Goal: Task Accomplishment & Management: Manage account settings

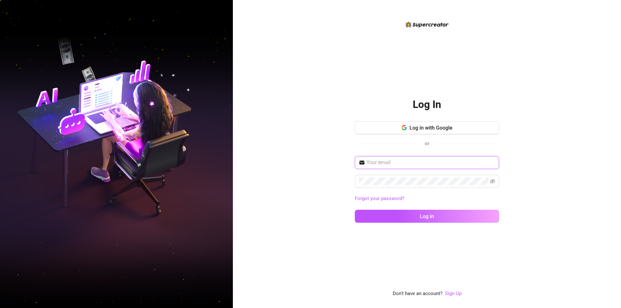
click at [411, 161] on input "text" at bounding box center [431, 163] width 129 height 8
paste input "[EMAIL_ADDRESS][DOMAIN_NAME]"
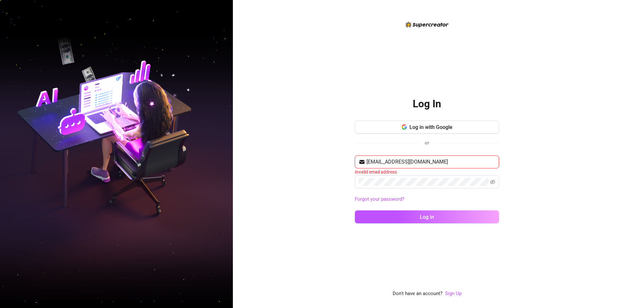
click at [368, 161] on input "[EMAIL_ADDRESS][DOMAIN_NAME]" at bounding box center [431, 162] width 129 height 8
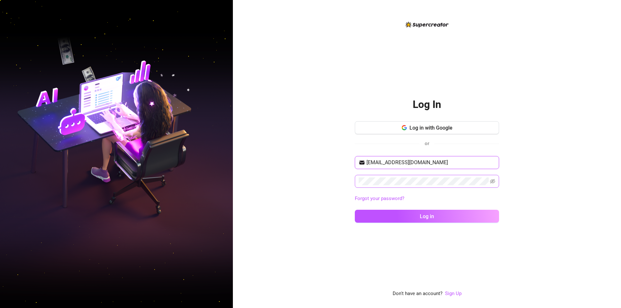
type input "[EMAIL_ADDRESS][DOMAIN_NAME]"
click at [494, 180] on icon "eye-invisible" at bounding box center [492, 181] width 5 height 5
click at [413, 220] on button "Log in" at bounding box center [427, 216] width 144 height 13
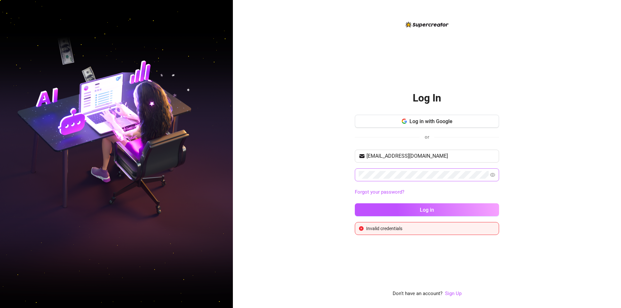
click at [506, 207] on div "Log In Log in with Google or [EMAIL_ADDRESS][DOMAIN_NAME] Forgot your password?…" at bounding box center [427, 154] width 388 height 308
click at [495, 176] on icon "eye" at bounding box center [492, 175] width 5 height 4
click at [495, 176] on icon "eye-invisible" at bounding box center [492, 175] width 5 height 5
